Goal: Information Seeking & Learning: Stay updated

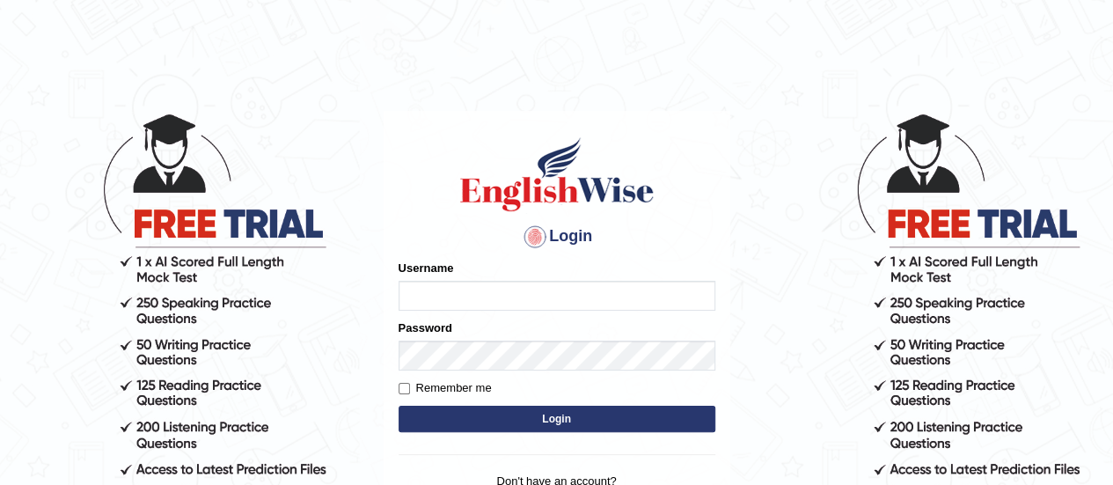
type input "AntoninoL"
click at [459, 288] on input "AntoninoL" at bounding box center [557, 296] width 317 height 30
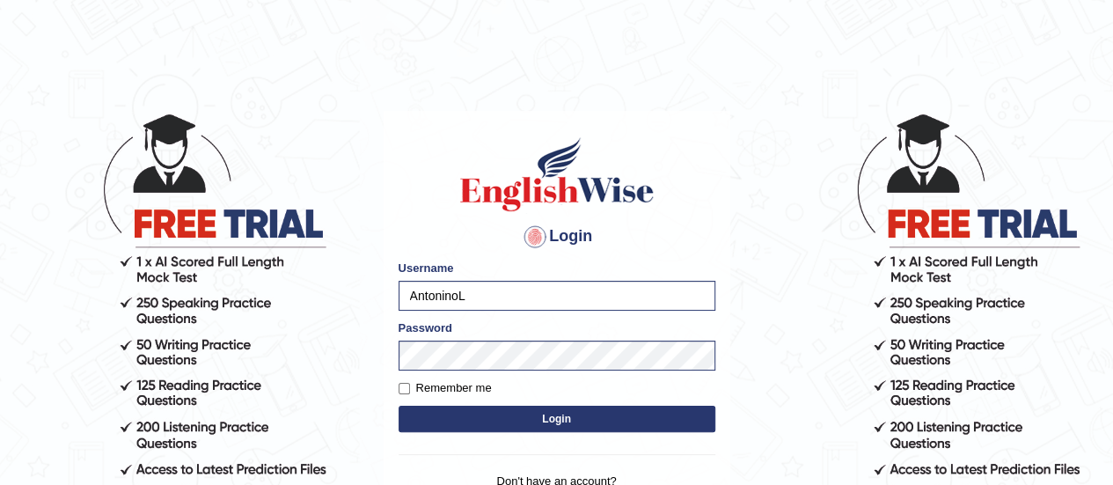
click at [454, 414] on button "Login" at bounding box center [557, 419] width 317 height 26
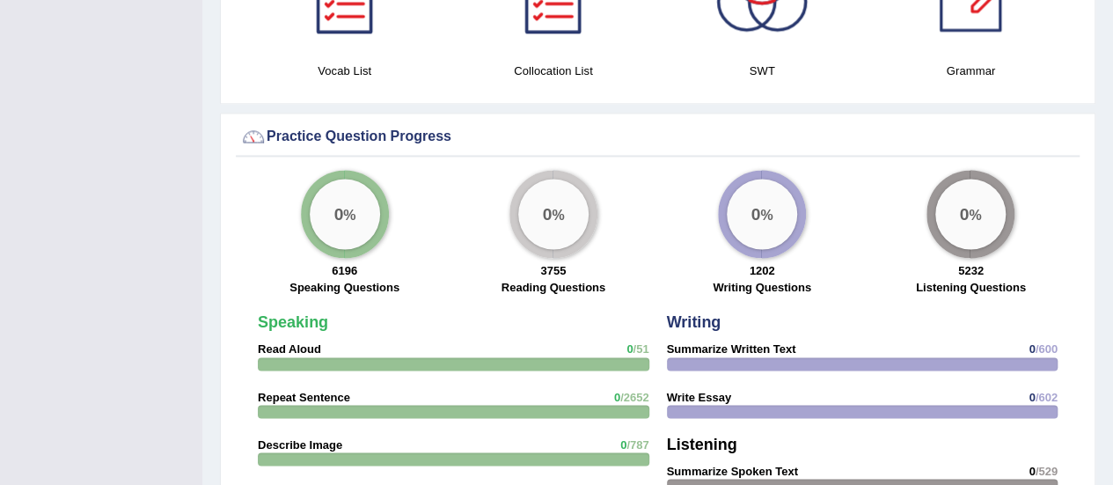
scroll to position [1308, 0]
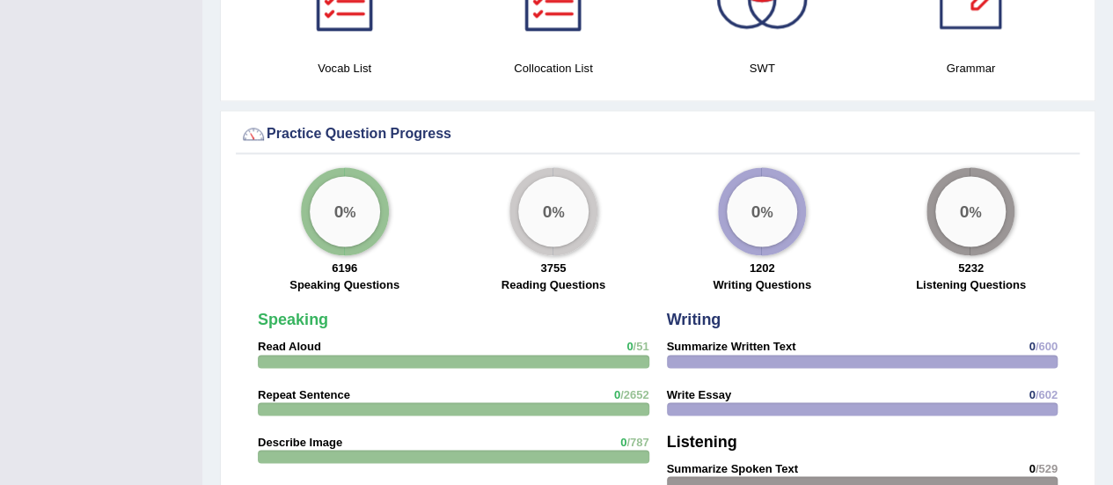
click at [348, 191] on div "0 %" at bounding box center [345, 211] width 70 height 70
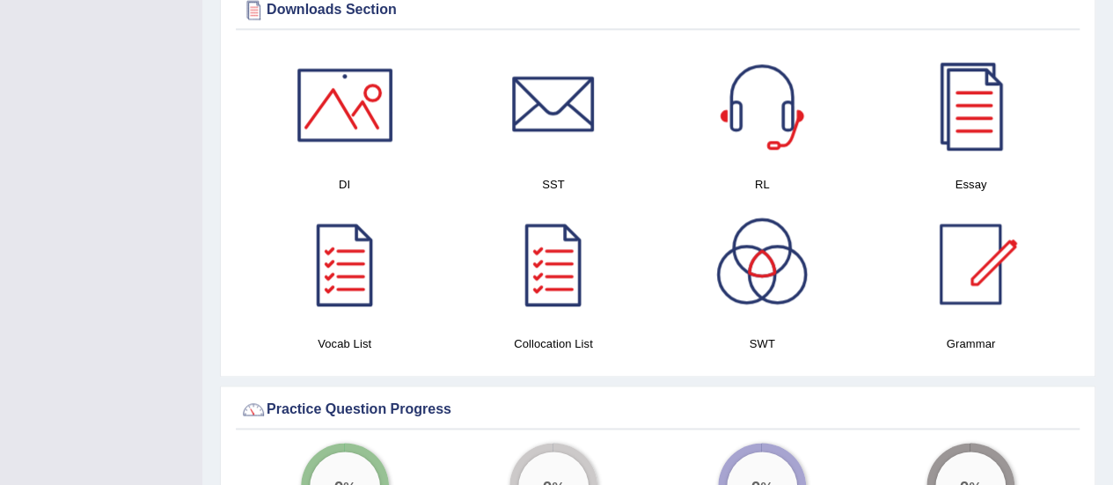
scroll to position [1086, 0]
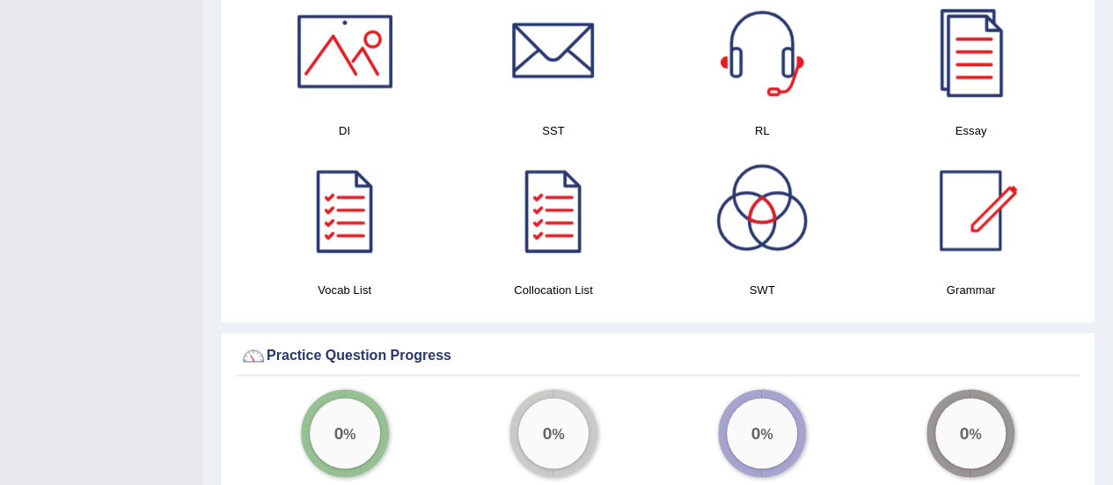
click at [360, 342] on div "Practice Question Progress" at bounding box center [657, 355] width 835 height 26
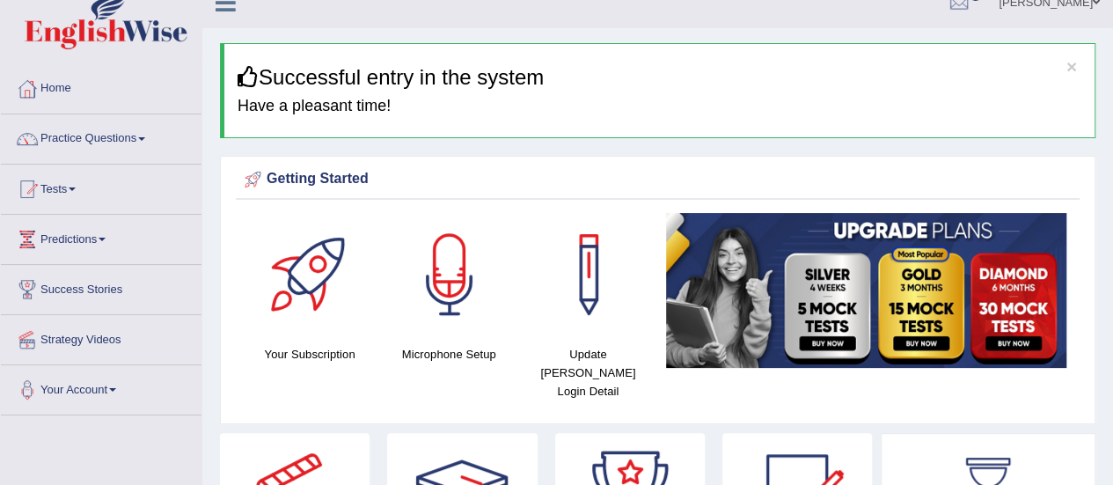
scroll to position [19, 0]
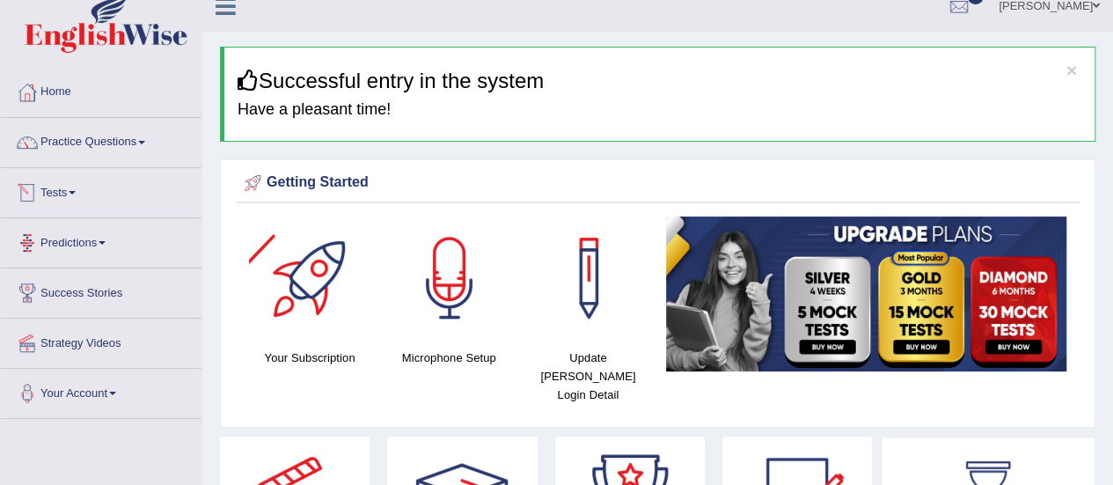
click at [70, 195] on link "Tests" at bounding box center [101, 190] width 201 height 44
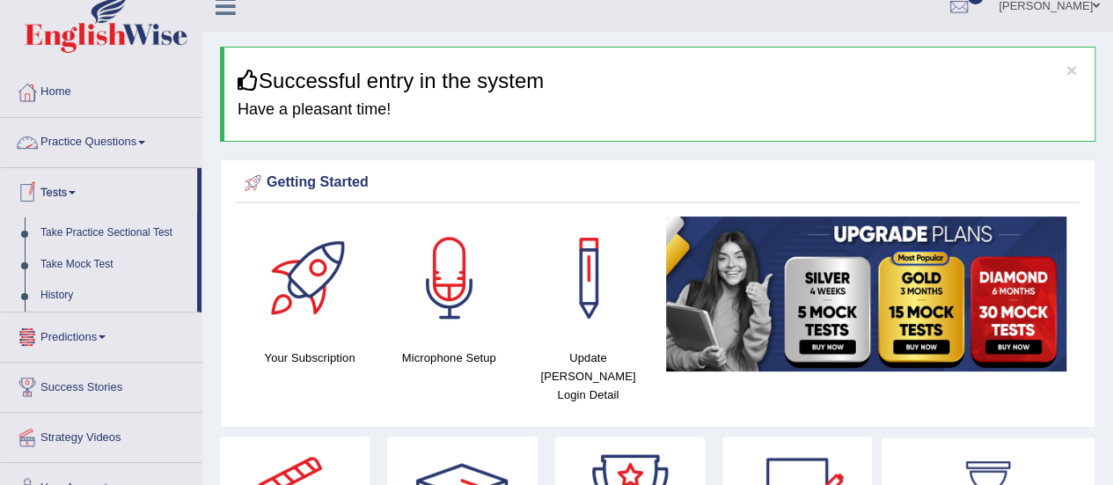
click at [78, 333] on link "Predictions" at bounding box center [101, 334] width 201 height 44
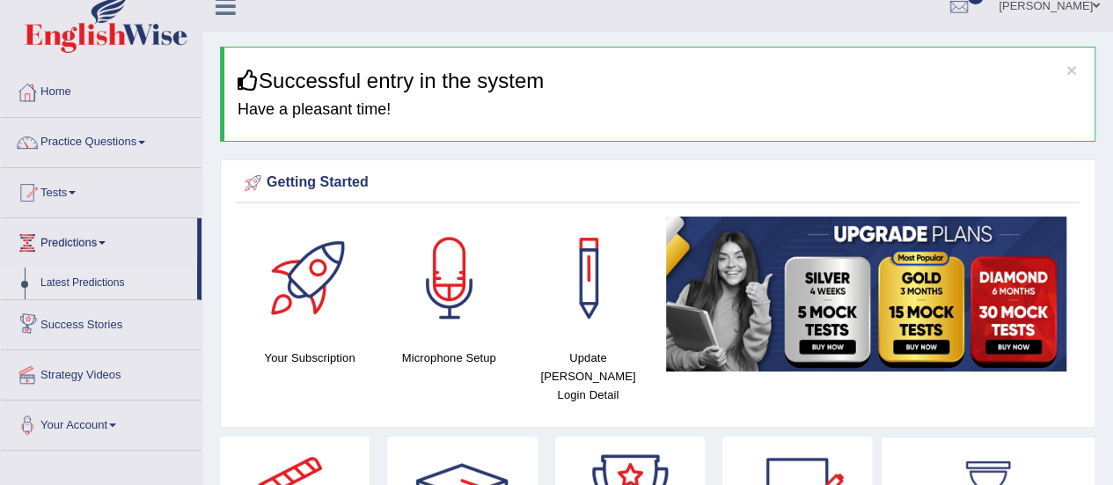
click at [87, 273] on link "Latest Predictions" at bounding box center [115, 283] width 165 height 32
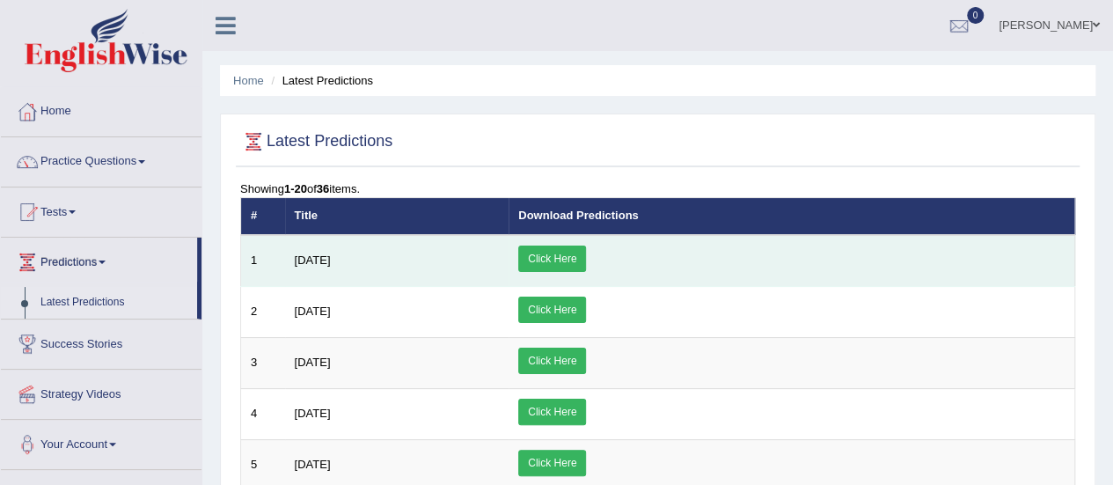
click at [586, 254] on link "Click Here" at bounding box center [552, 258] width 68 height 26
